Goal: Check status: Check status

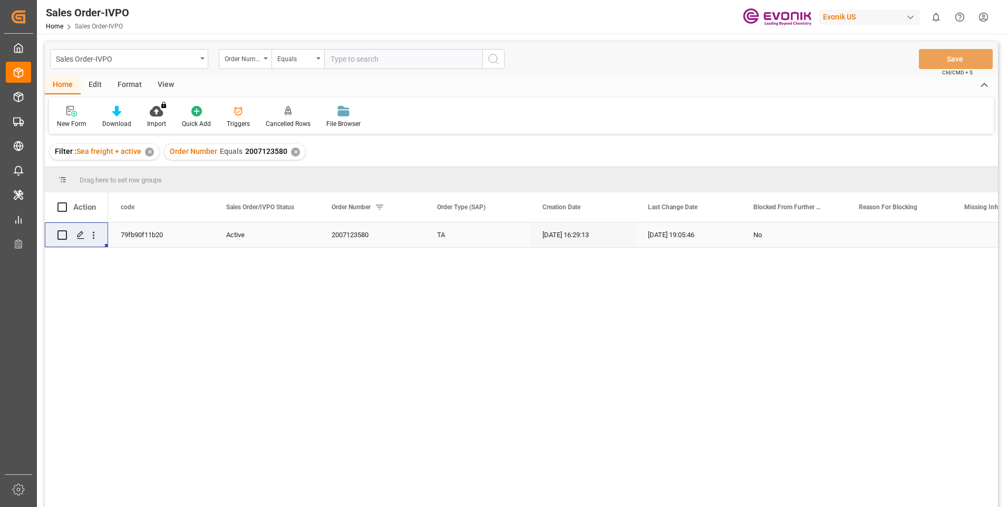
click at [351, 51] on input "text" at bounding box center [403, 59] width 158 height 20
paste input "0046468359"
type input "0046468359"
click at [498, 52] on button "search button" at bounding box center [493, 59] width 22 height 20
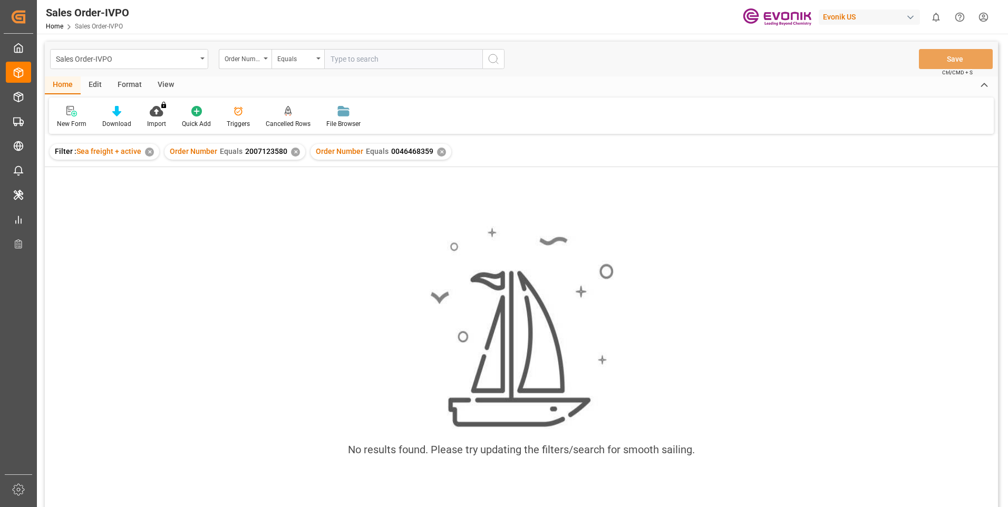
click at [293, 150] on div "✕" at bounding box center [295, 152] width 9 height 9
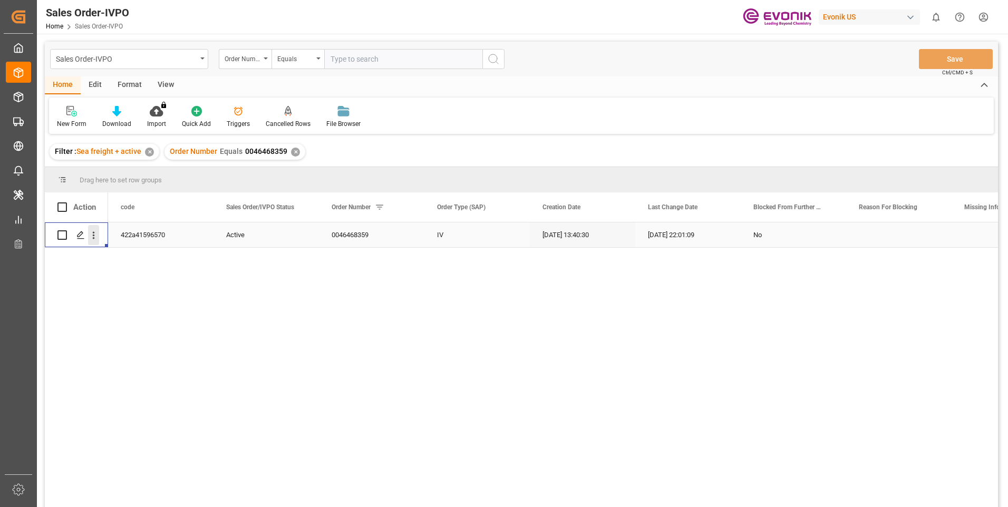
click at [97, 231] on icon "open menu" at bounding box center [93, 235] width 11 height 11
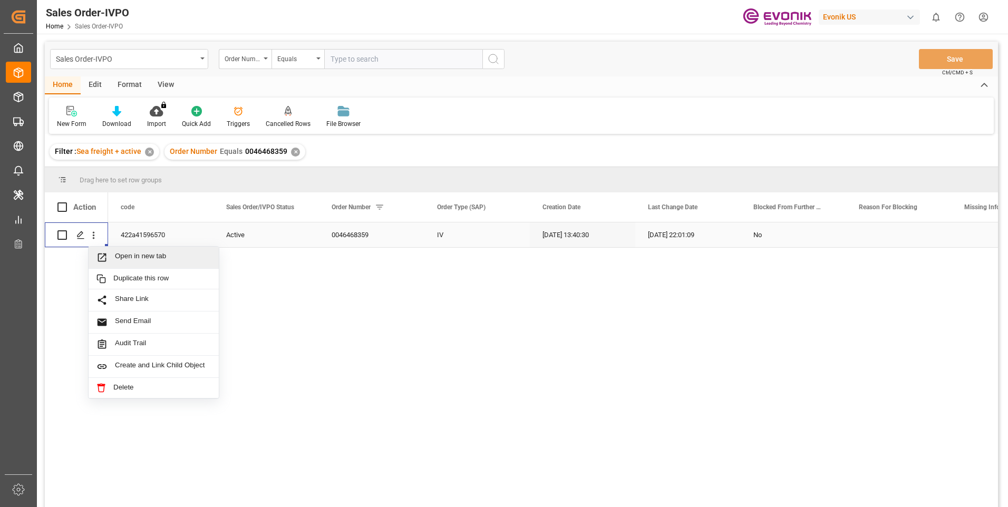
click at [126, 256] on span "Open in new tab" at bounding box center [163, 257] width 96 height 11
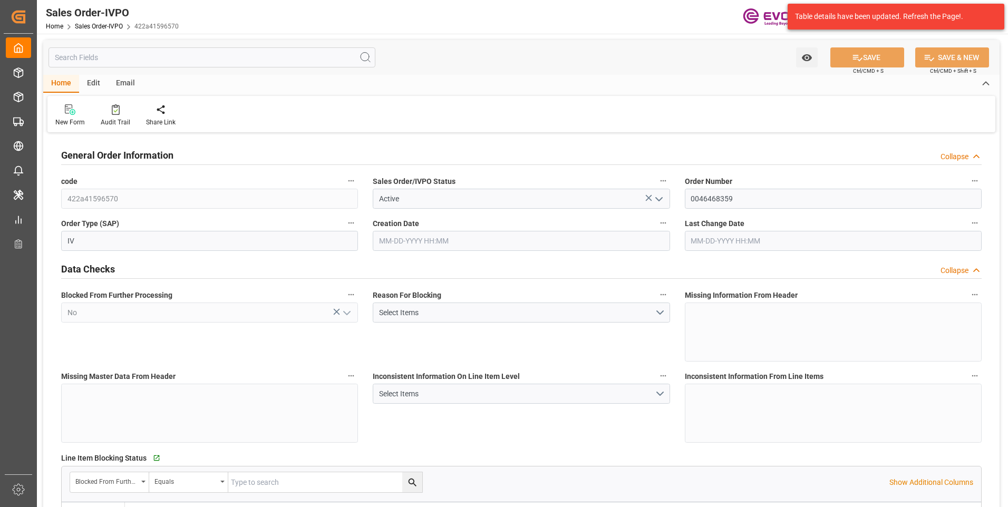
type input "JPUKB"
type input "0"
type input "1"
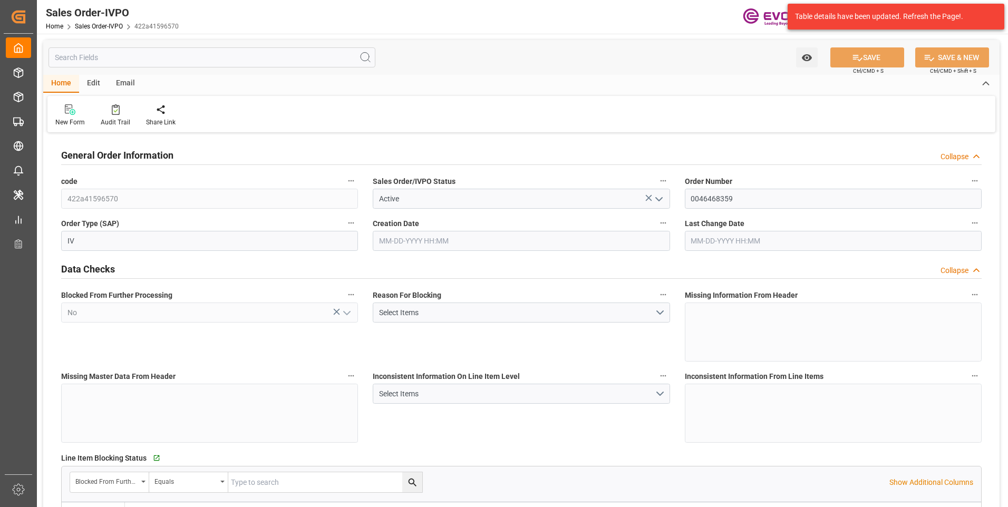
type input "10378.8"
type input "55.3858"
type input "19000"
type input "60"
type input "09-08-2025 13:40"
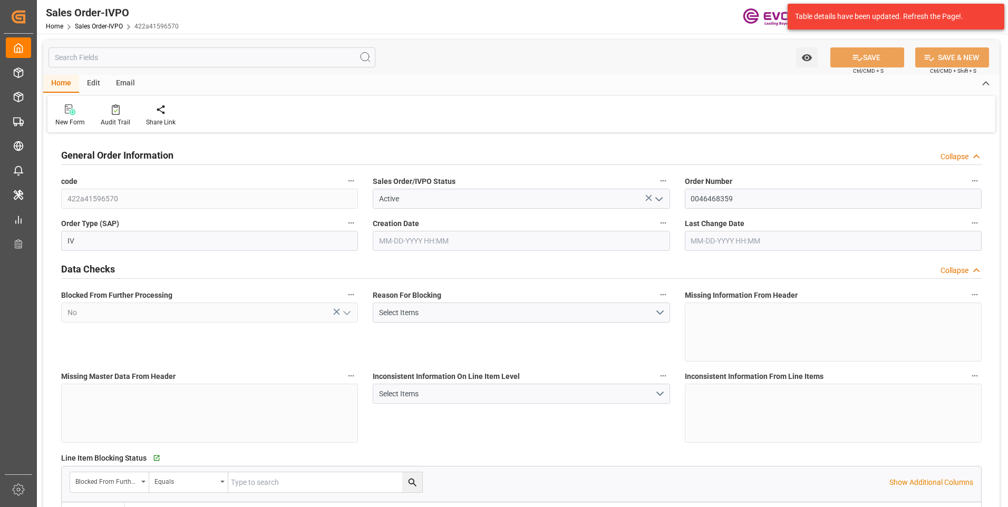
type input "[DATE] 22:01"
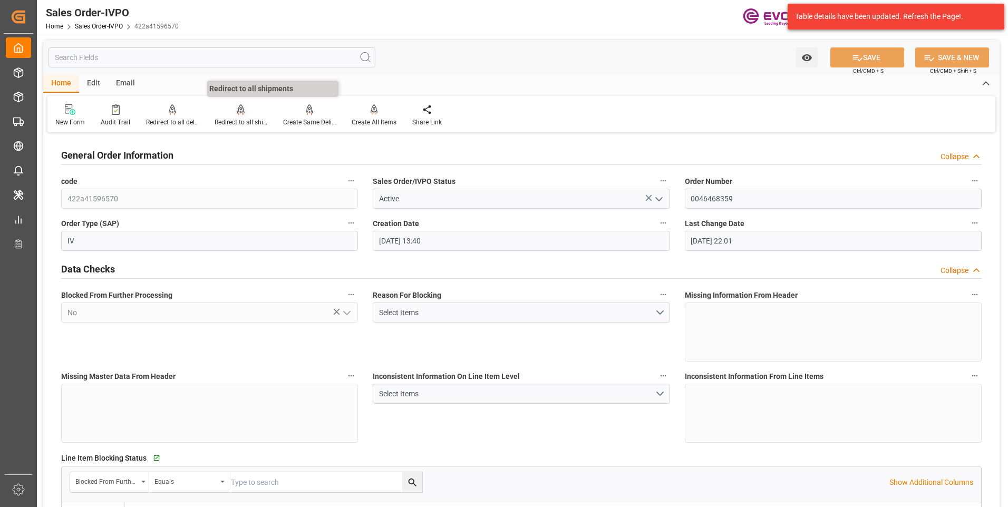
click at [223, 121] on div "Redirect to all shipments" at bounding box center [241, 122] width 53 height 9
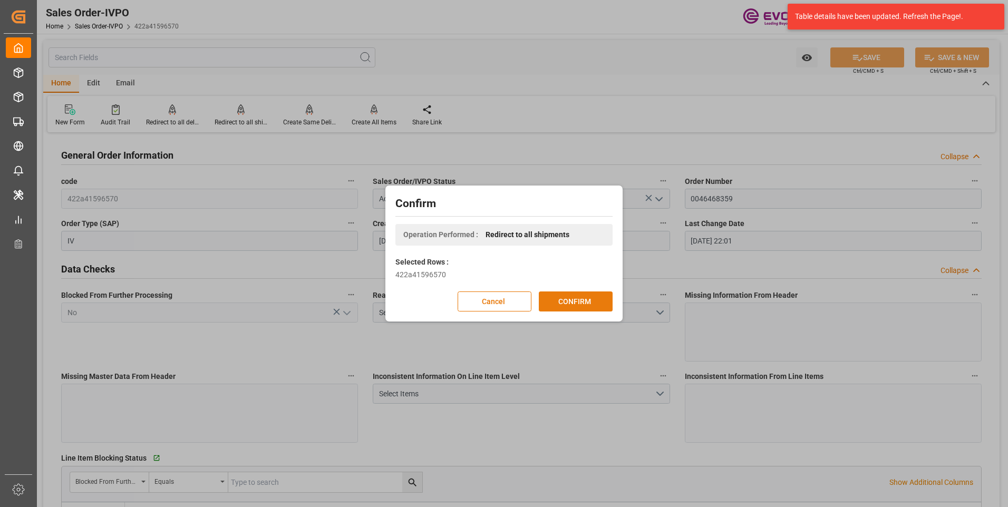
click at [576, 297] on button "CONFIRM" at bounding box center [576, 301] width 74 height 20
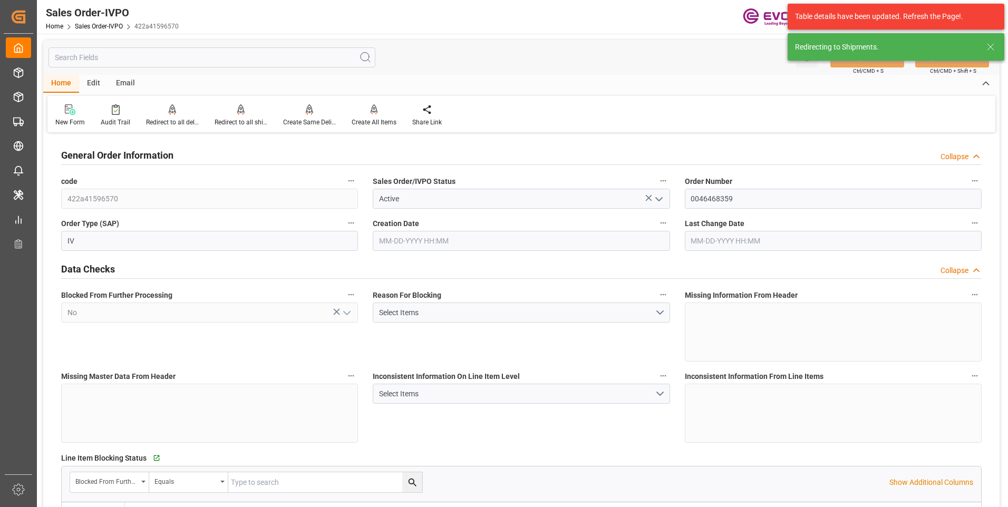
type input "09-08-2025 13:40"
type input "[DATE] 22:01"
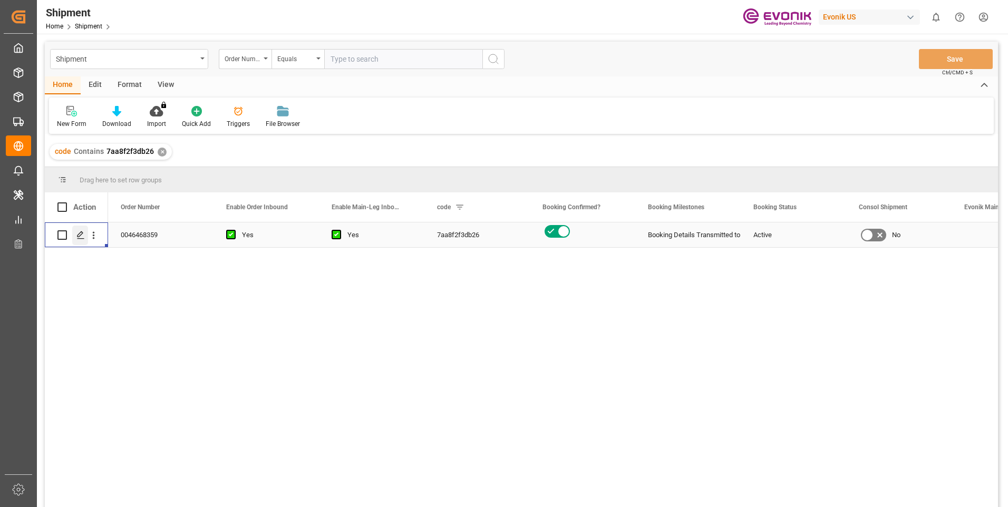
click at [82, 232] on icon "Press SPACE to select this row." at bounding box center [80, 235] width 8 height 8
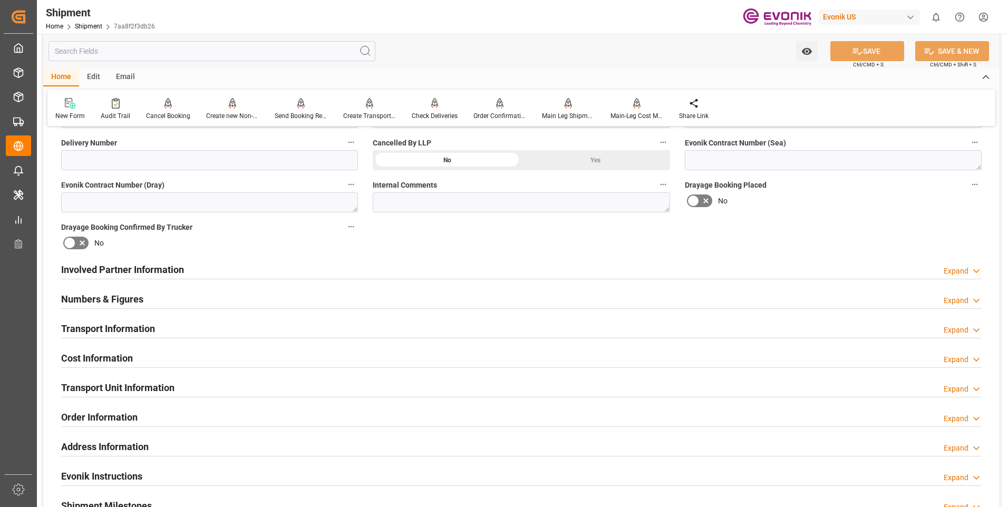
scroll to position [485, 0]
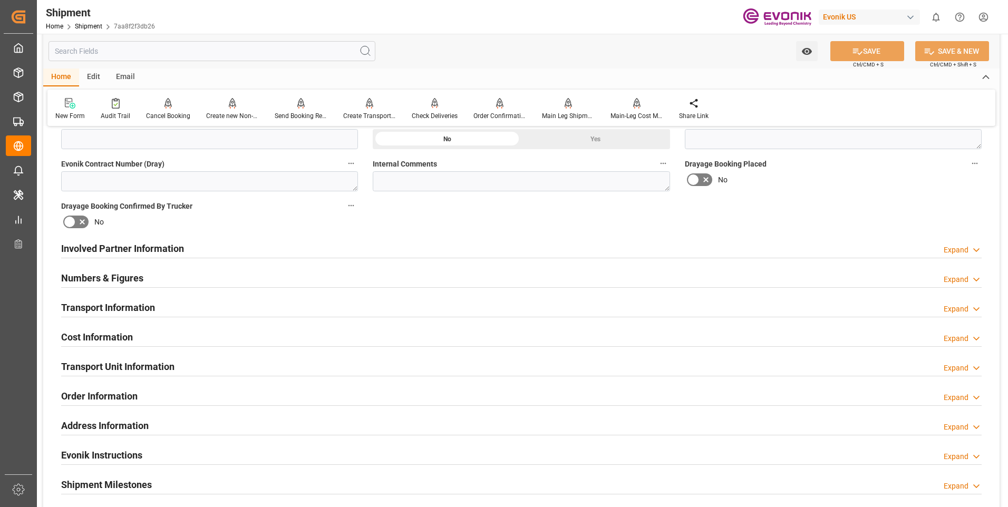
click at [184, 244] on div "Involved Partner Information Expand" at bounding box center [521, 248] width 920 height 20
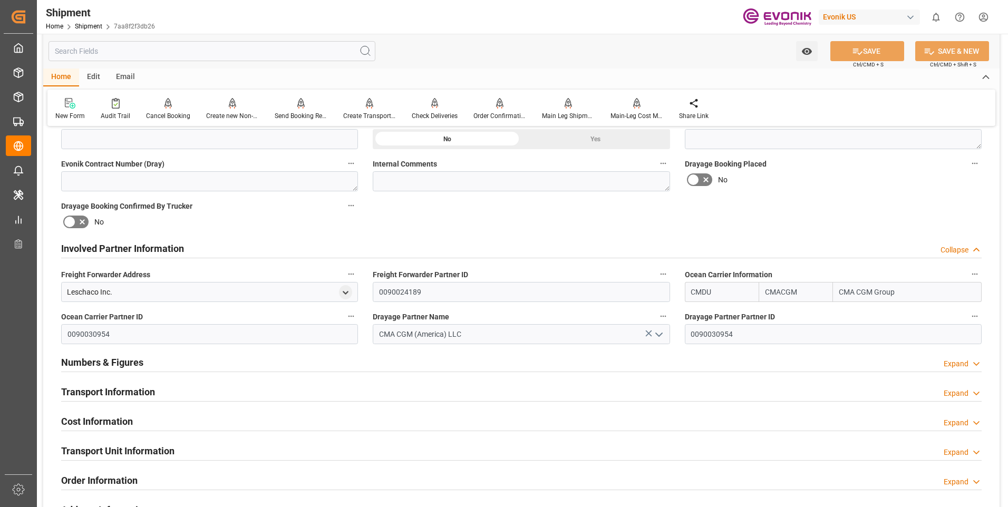
click at [735, 291] on input "CMDU" at bounding box center [722, 292] width 74 height 20
type input "C"
click at [704, 313] on b "ZIMU" at bounding box center [701, 315] width 18 height 8
type input "ZIMU"
type input "ZIM"
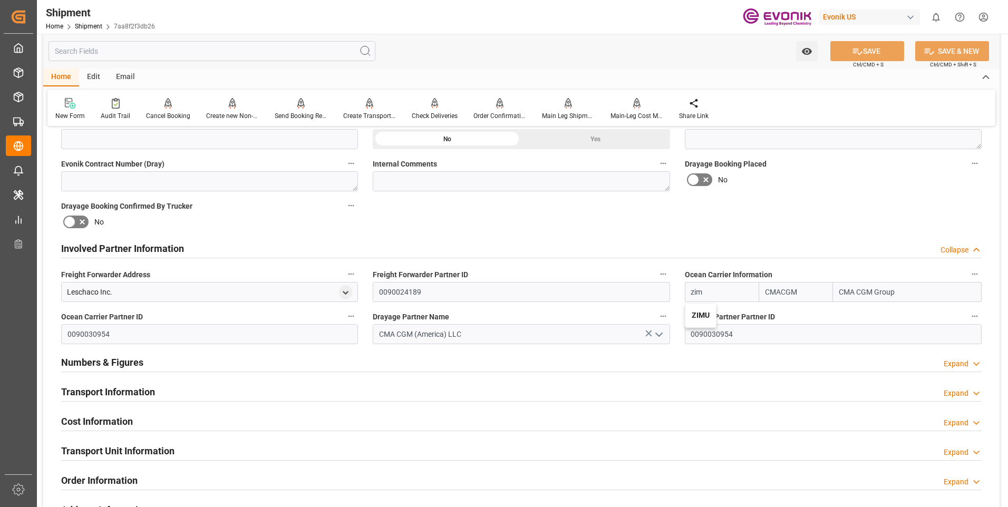
type input "ZIM Integrated Shipping Services Ltd."
type input "ZIMU"
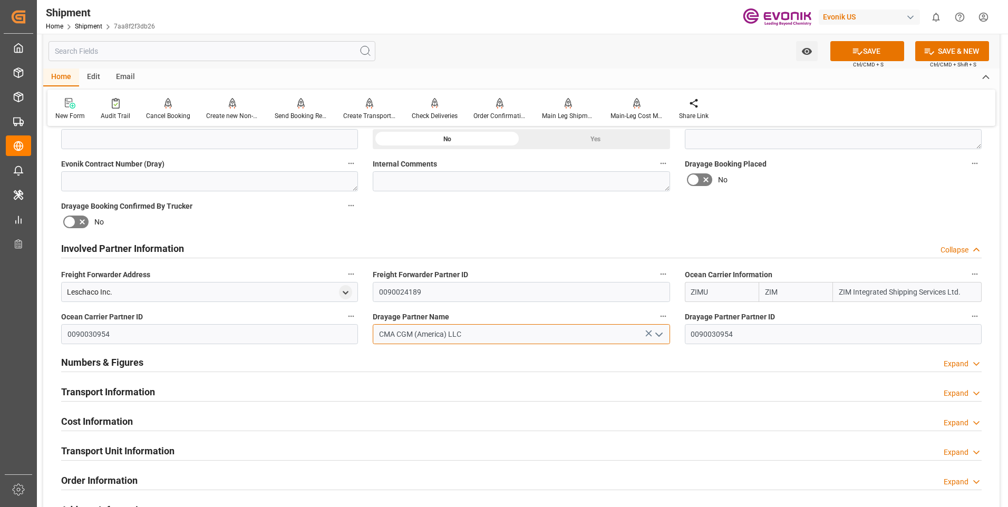
click at [520, 336] on input "CMA CGM (America) LLC" at bounding box center [521, 334] width 297 height 20
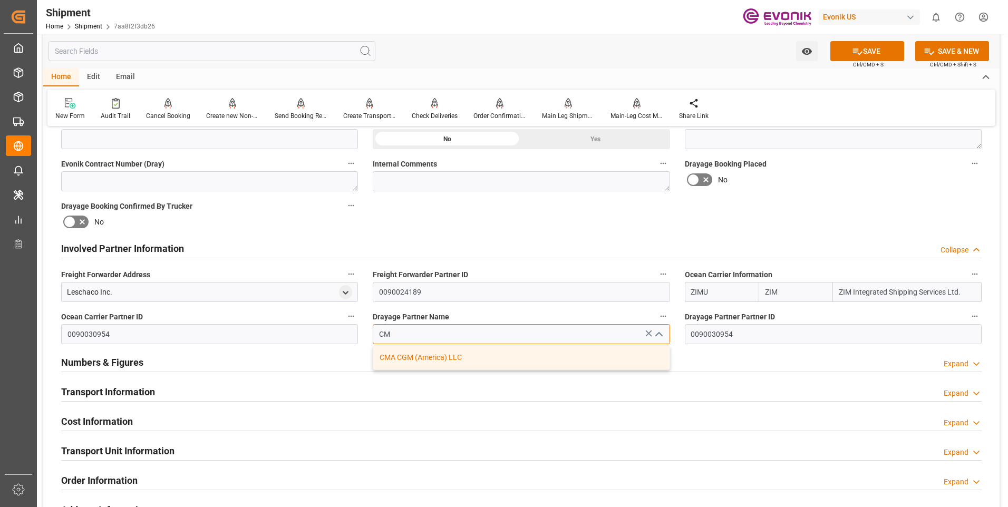
type input "C"
click at [502, 366] on div "ZIM American Integrated Shipping" at bounding box center [521, 358] width 296 height 24
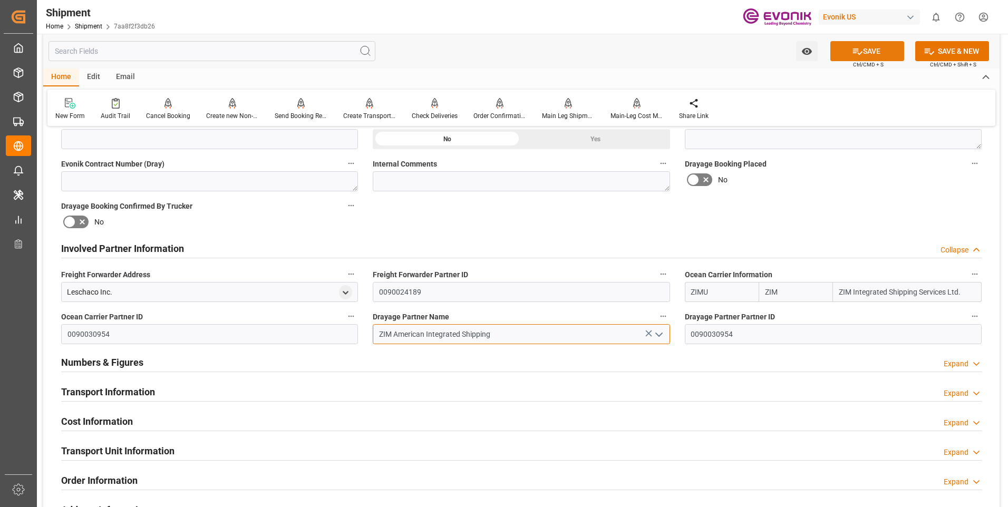
type input "ZIM American Integrated Shipping"
click at [855, 53] on icon at bounding box center [857, 51] width 11 height 11
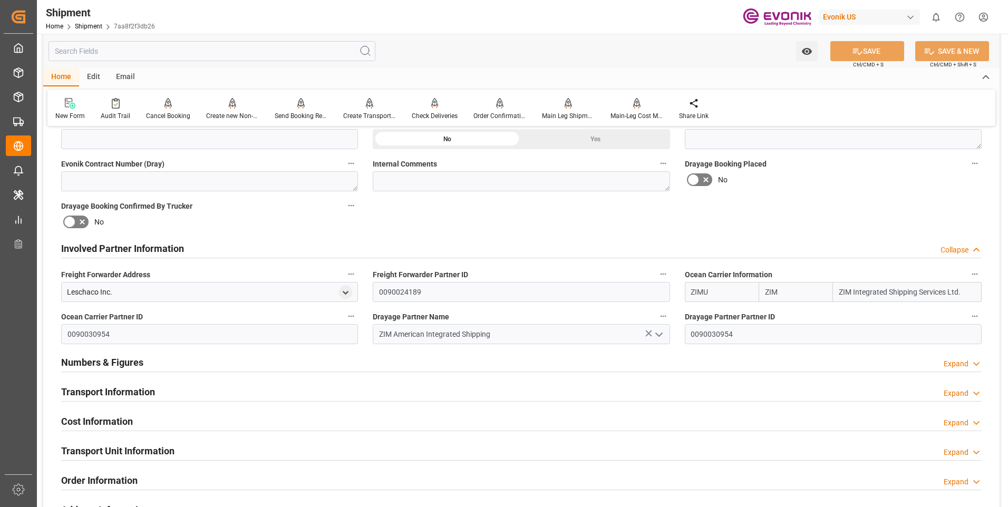
click at [288, 397] on div "Transport Information Expand" at bounding box center [521, 391] width 920 height 20
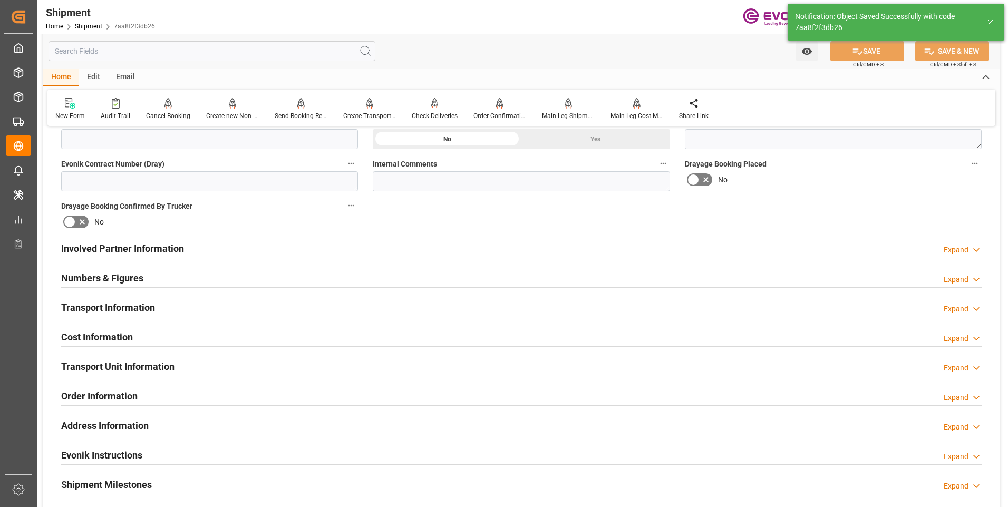
click at [266, 314] on div "Transport Information Expand" at bounding box center [521, 307] width 920 height 20
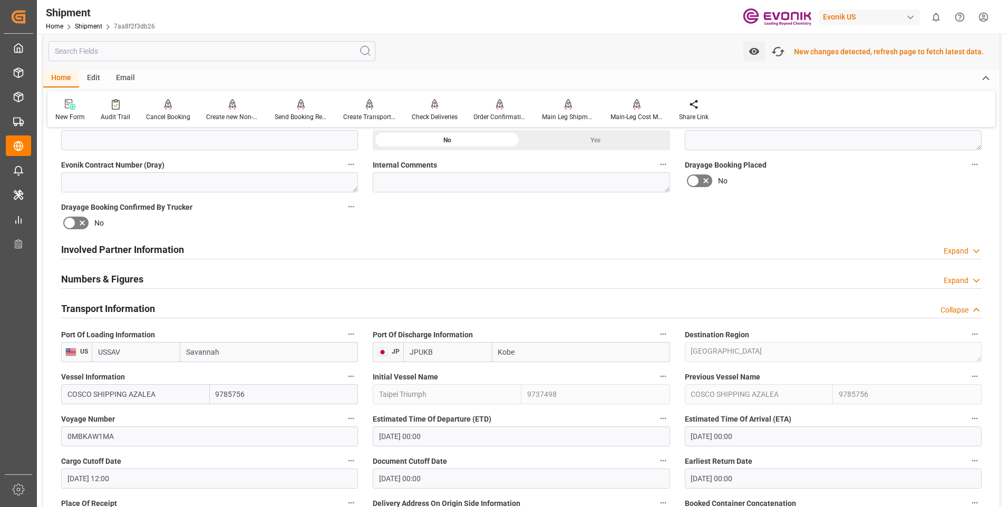
scroll to position [486, 0]
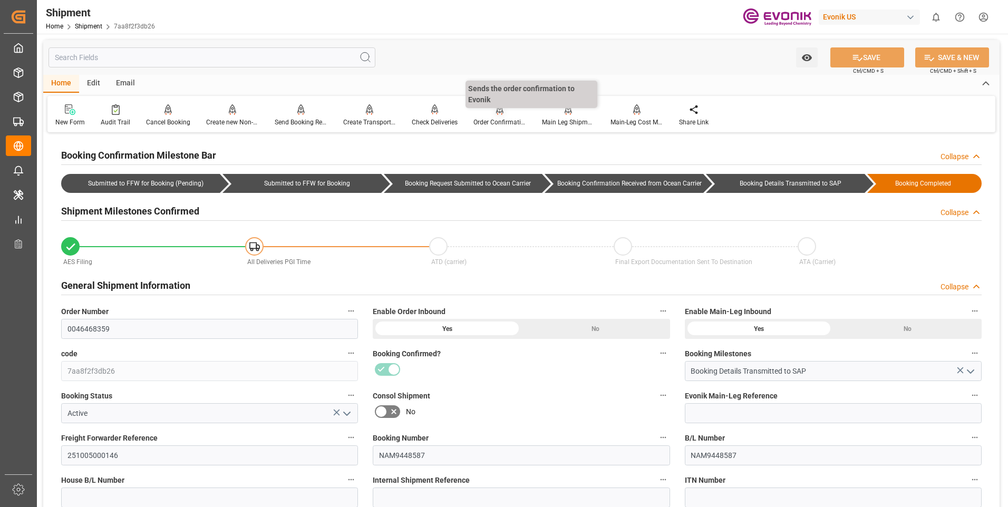
click at [498, 119] on div "Order Confirmation" at bounding box center [499, 122] width 53 height 9
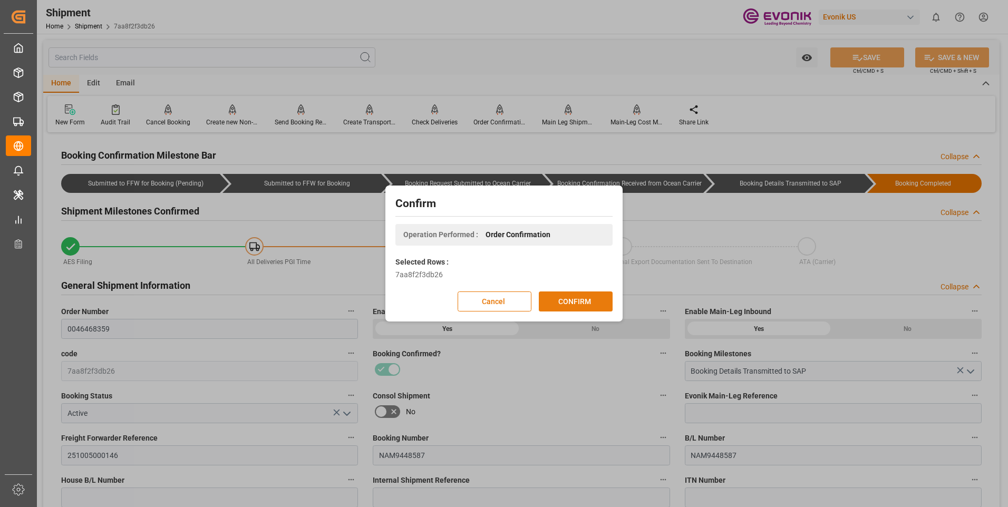
click at [570, 303] on button "CONFIRM" at bounding box center [576, 301] width 74 height 20
